Goal: Navigation & Orientation: Find specific page/section

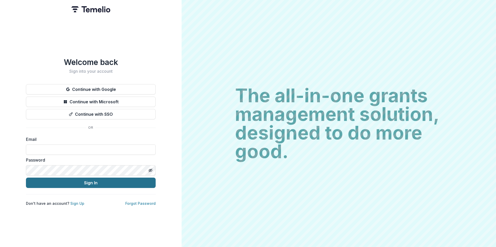
type input "**********"
click at [100, 181] on button "Sign In" at bounding box center [91, 183] width 130 height 10
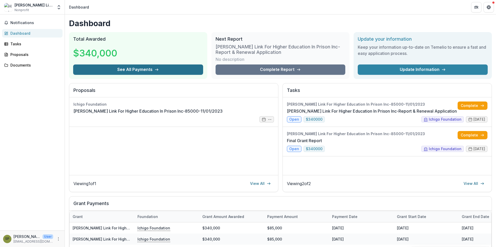
click at [132, 70] on button "See All Payments" at bounding box center [138, 70] width 130 height 10
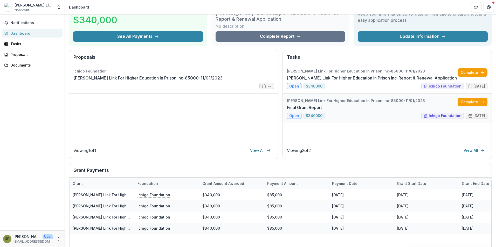
scroll to position [87, 0]
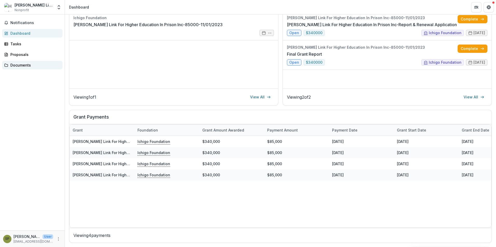
click at [26, 67] on div "Documents" at bounding box center [34, 65] width 48 height 5
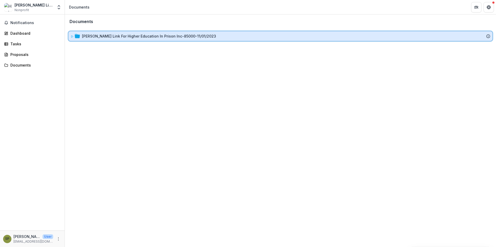
click at [78, 34] on icon at bounding box center [77, 36] width 5 height 5
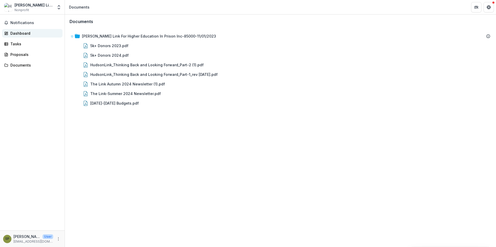
click at [15, 32] on div "Dashboard" at bounding box center [34, 33] width 48 height 5
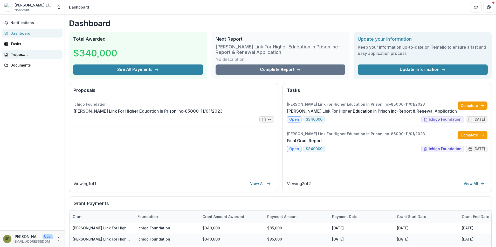
click at [21, 54] on div "Proposals" at bounding box center [34, 54] width 48 height 5
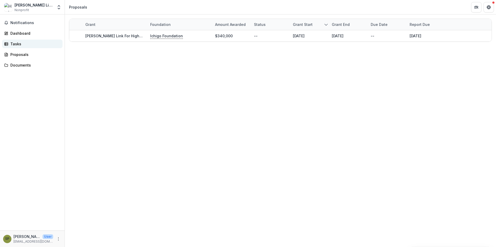
click at [18, 42] on div "Tasks" at bounding box center [34, 43] width 48 height 5
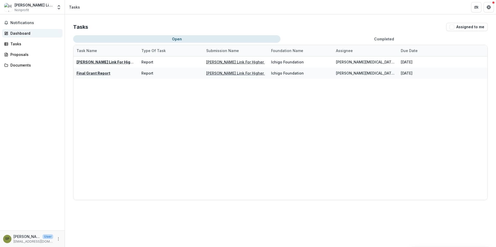
click at [22, 34] on div "Dashboard" at bounding box center [34, 33] width 48 height 5
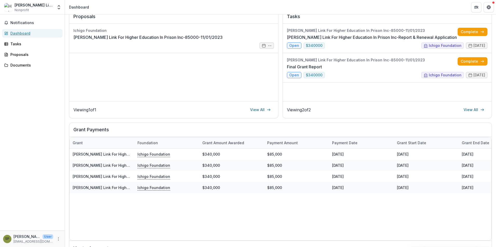
scroll to position [78, 0]
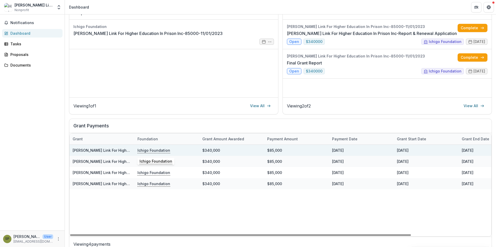
click at [146, 150] on p "Ichigo Foundation" at bounding box center [153, 151] width 33 height 6
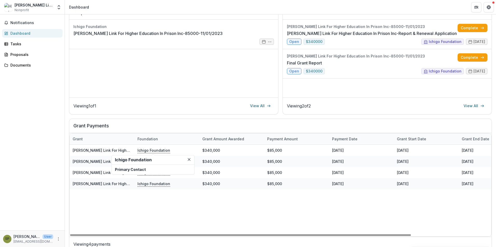
click at [261, 225] on div "Hudson Link For Higher Education In Prison Inc-85000-11/01/2023 Ichigo Foundati…" at bounding box center [329, 191] width 519 height 92
